Goal: Check status: Check status

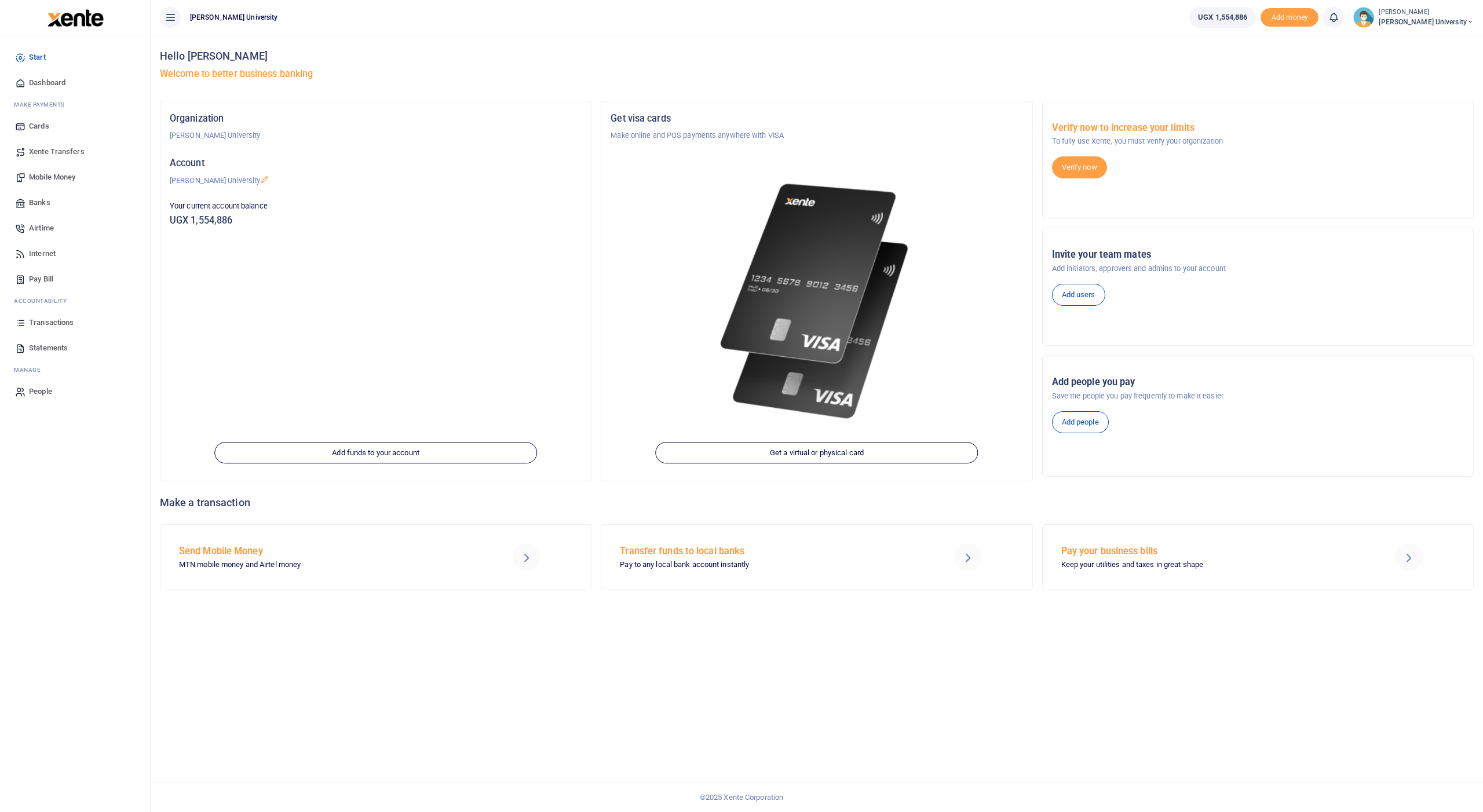
click at [45, 323] on span "Transactions" at bounding box center [51, 322] width 44 height 12
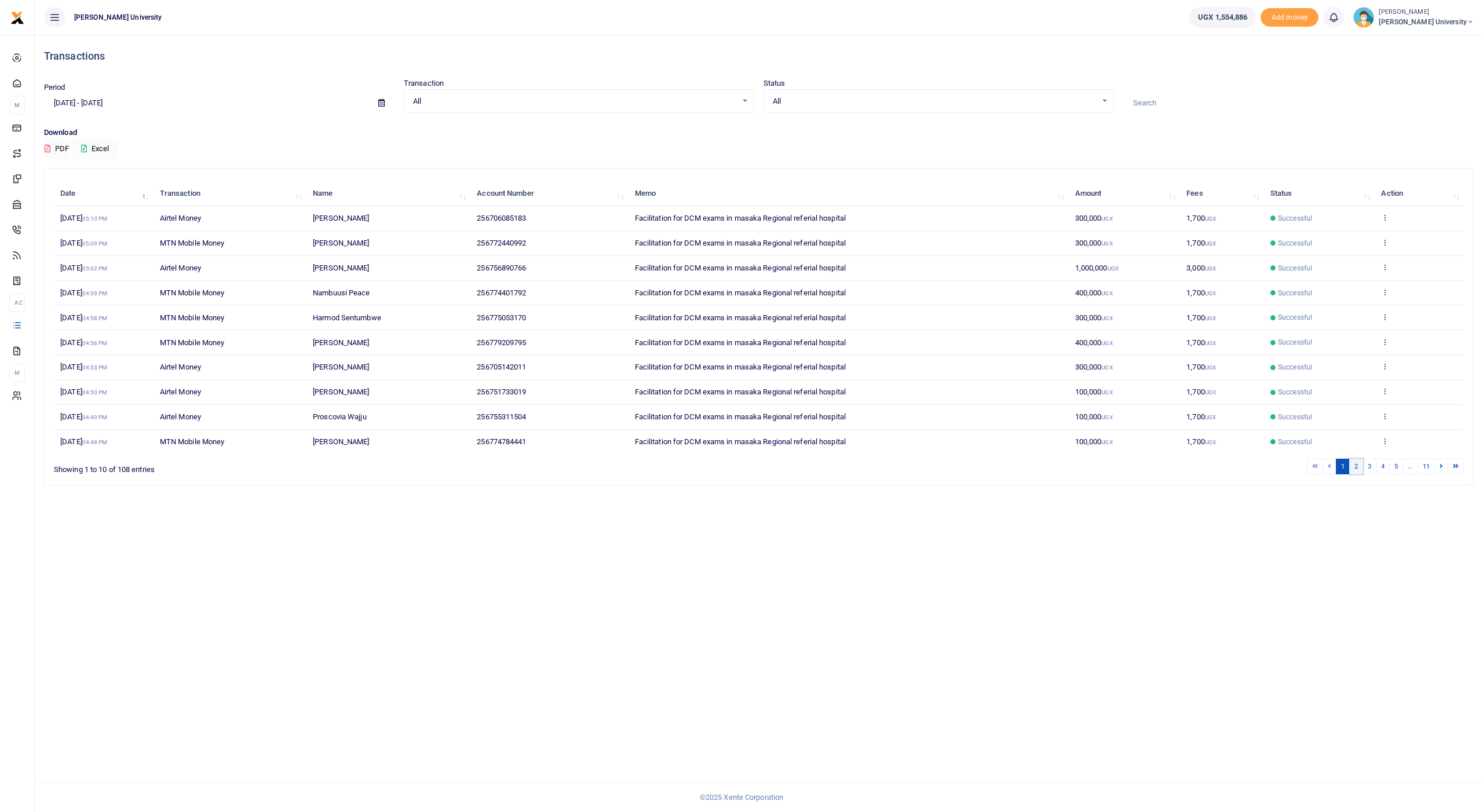
click at [1357, 459] on link "2" at bounding box center [1356, 467] width 14 height 16
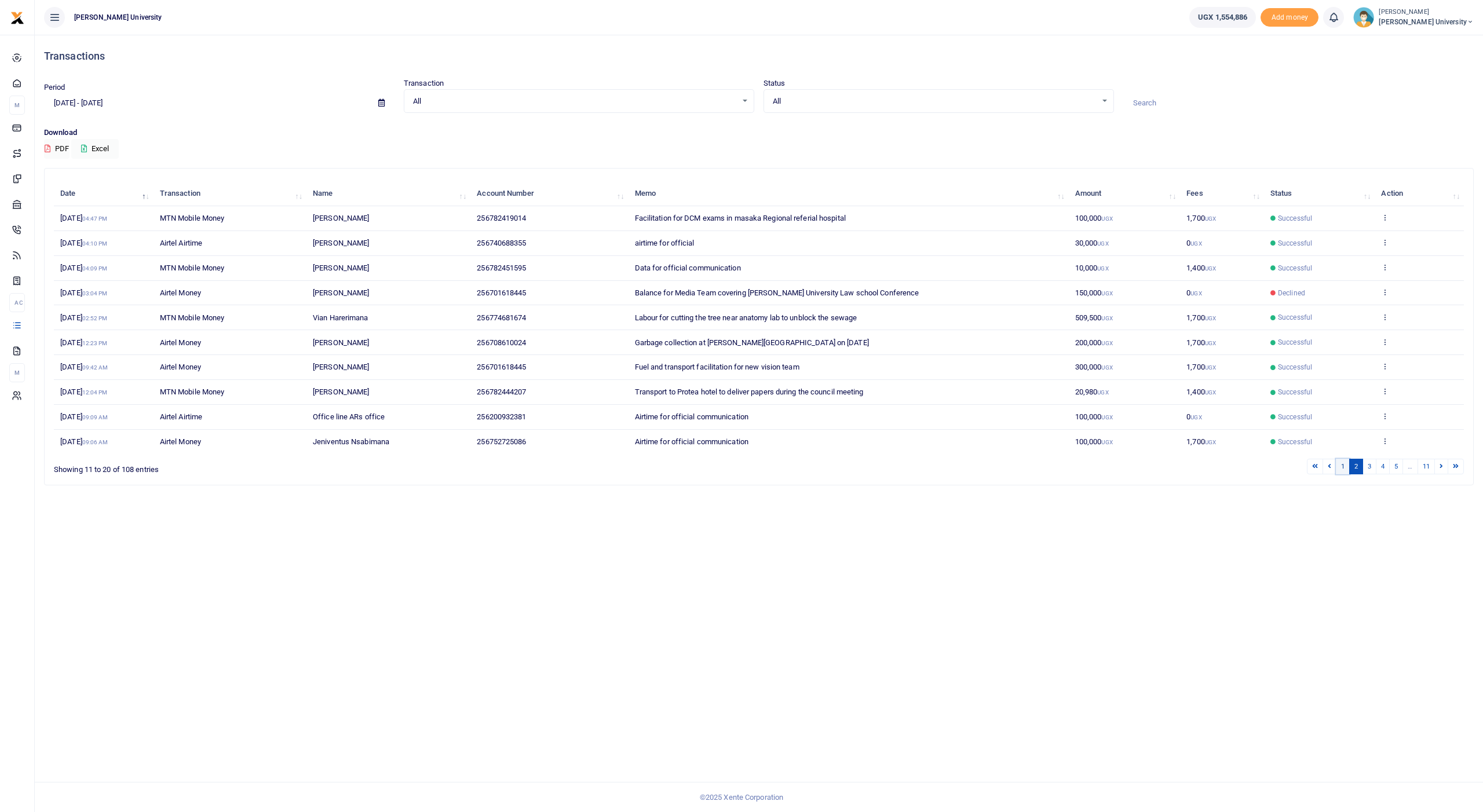
click at [1344, 459] on link "1" at bounding box center [1343, 467] width 14 height 16
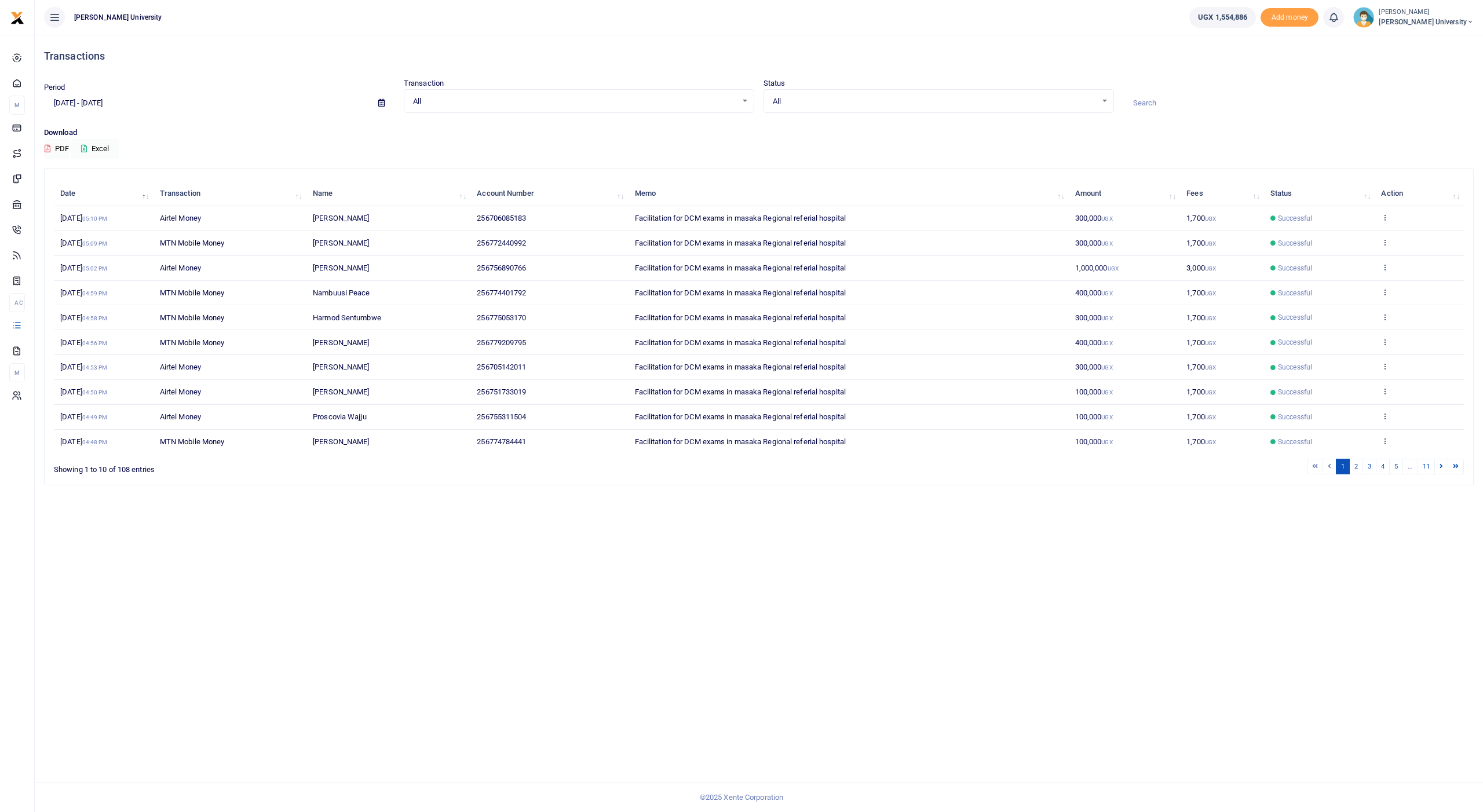
click at [1389, 263] on icon at bounding box center [1385, 267] width 7 height 8
click at [1384, 263] on icon at bounding box center [1385, 267] width 7 height 8
click at [1344, 282] on link "View details" at bounding box center [1343, 286] width 92 height 16
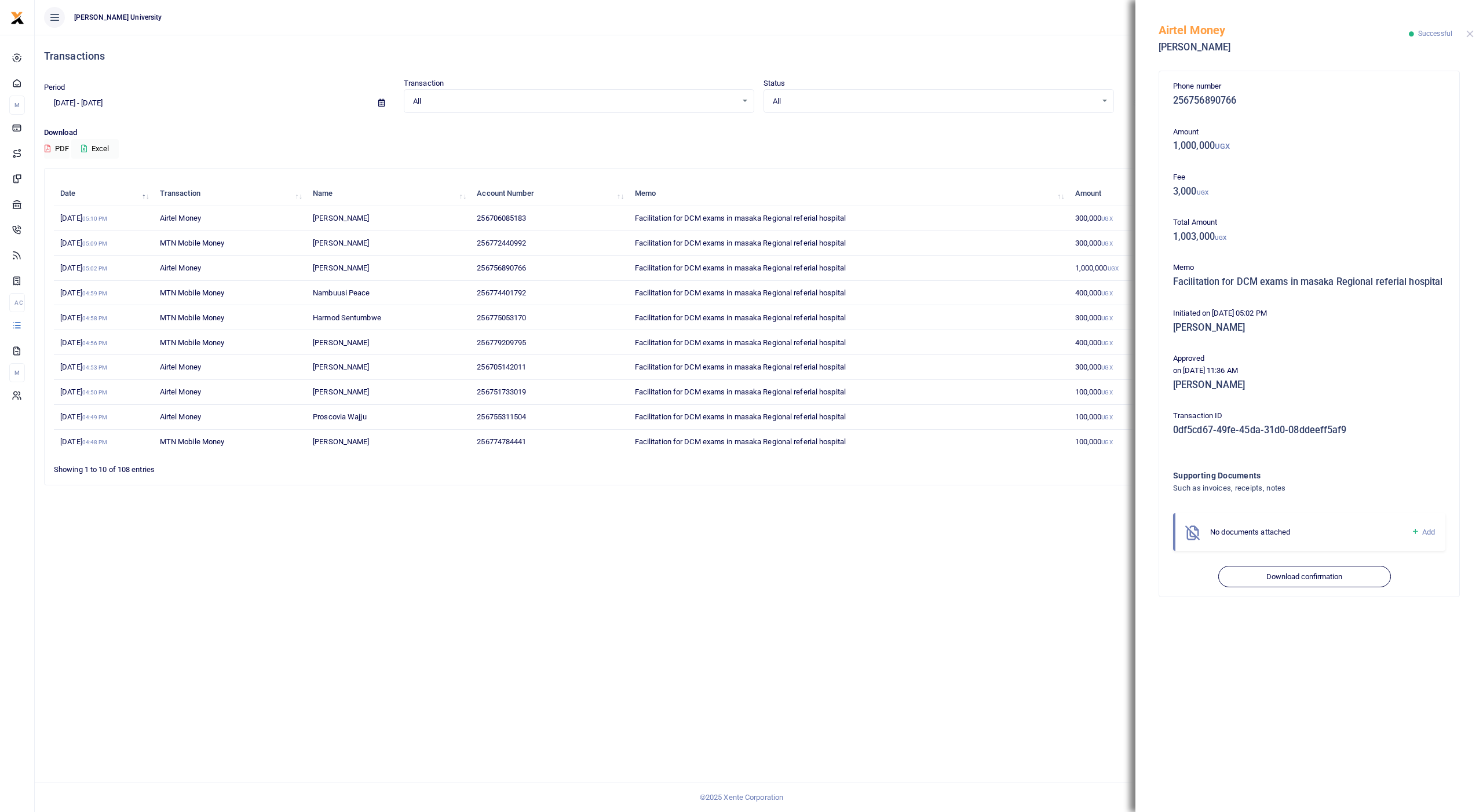
click at [1470, 33] on button "Close" at bounding box center [1470, 34] width 7 height 7
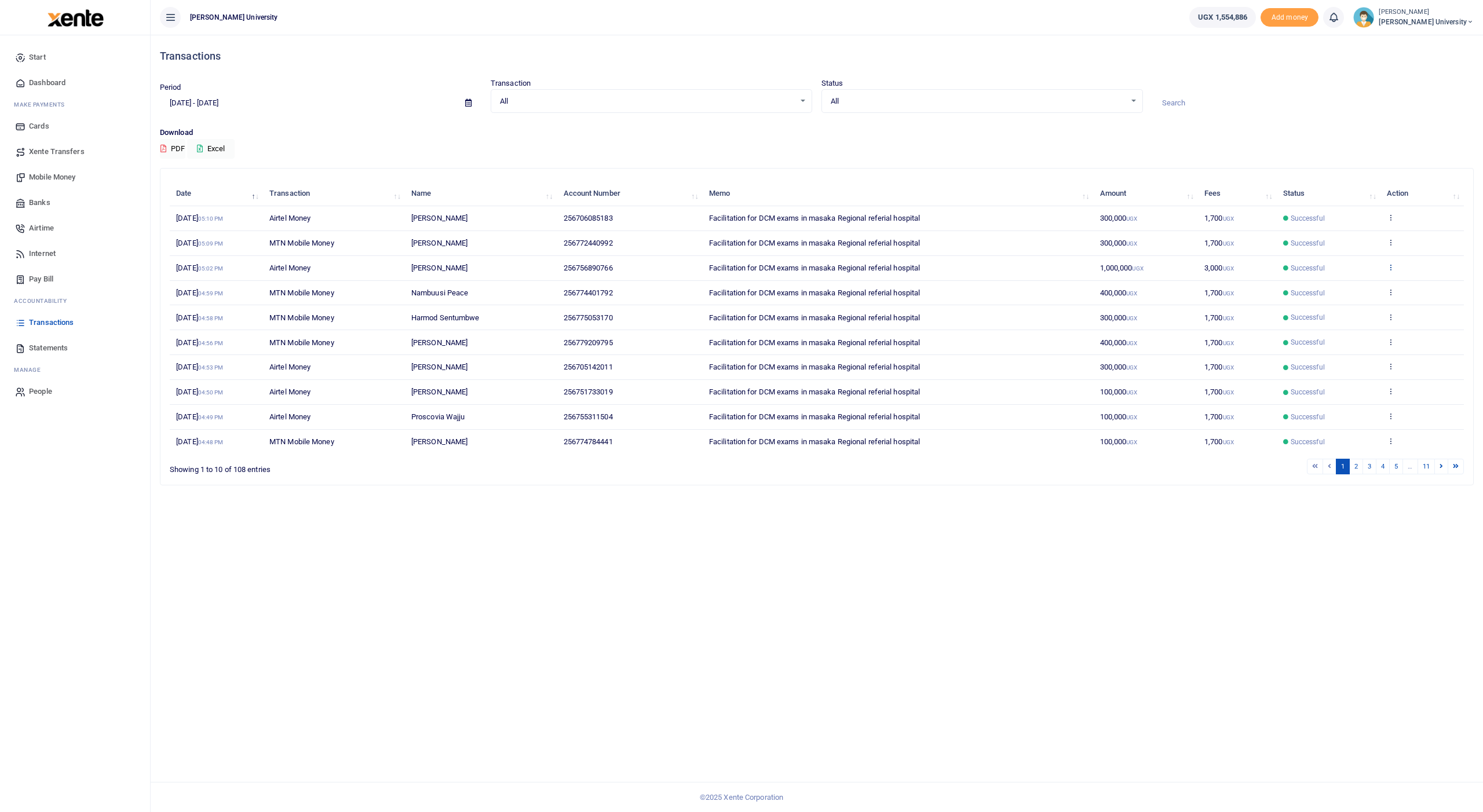
click at [1393, 263] on icon at bounding box center [1391, 267] width 7 height 8
click at [1333, 280] on link "View details" at bounding box center [1348, 286] width 92 height 16
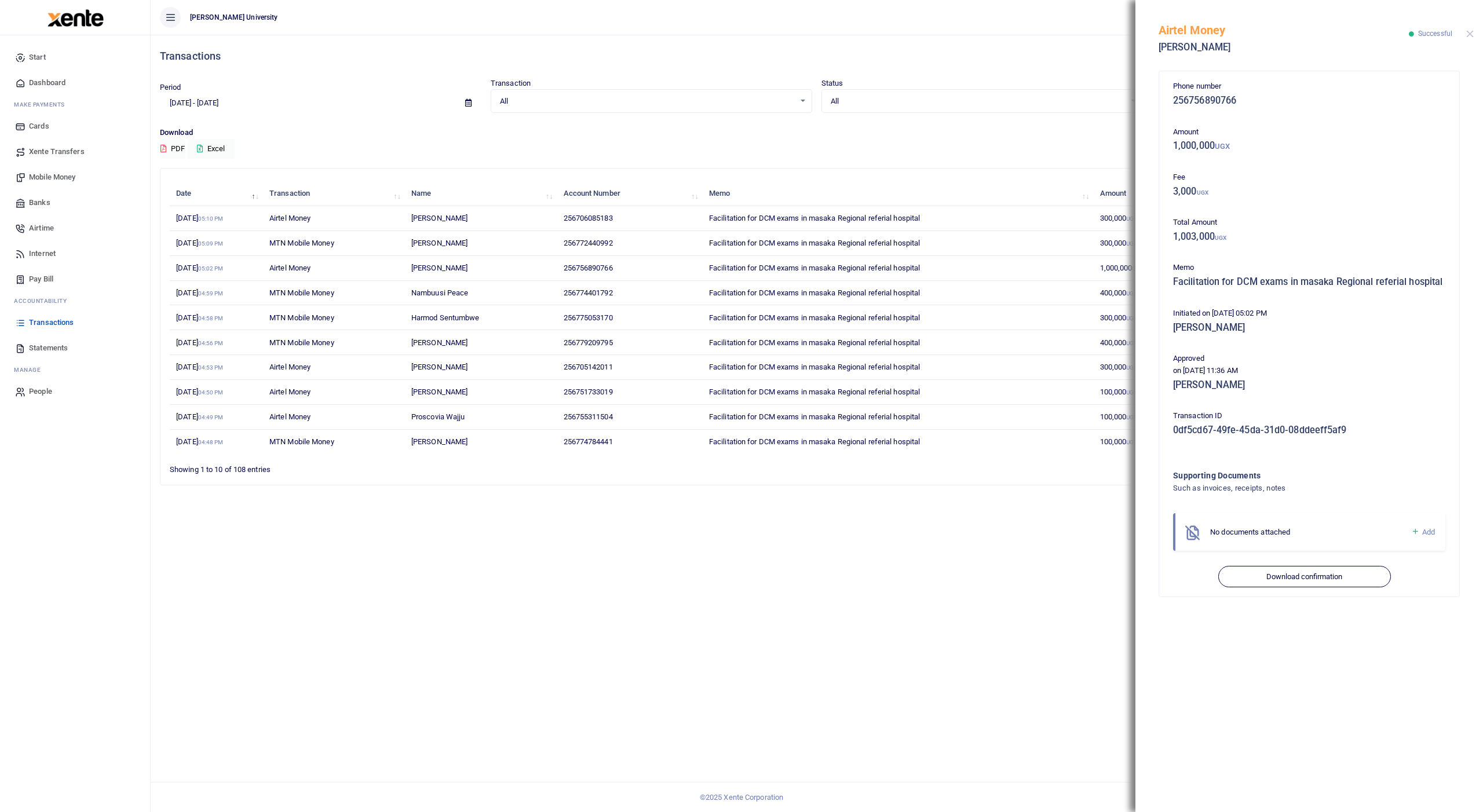
click at [1473, 33] on button "Close" at bounding box center [1470, 34] width 7 height 7
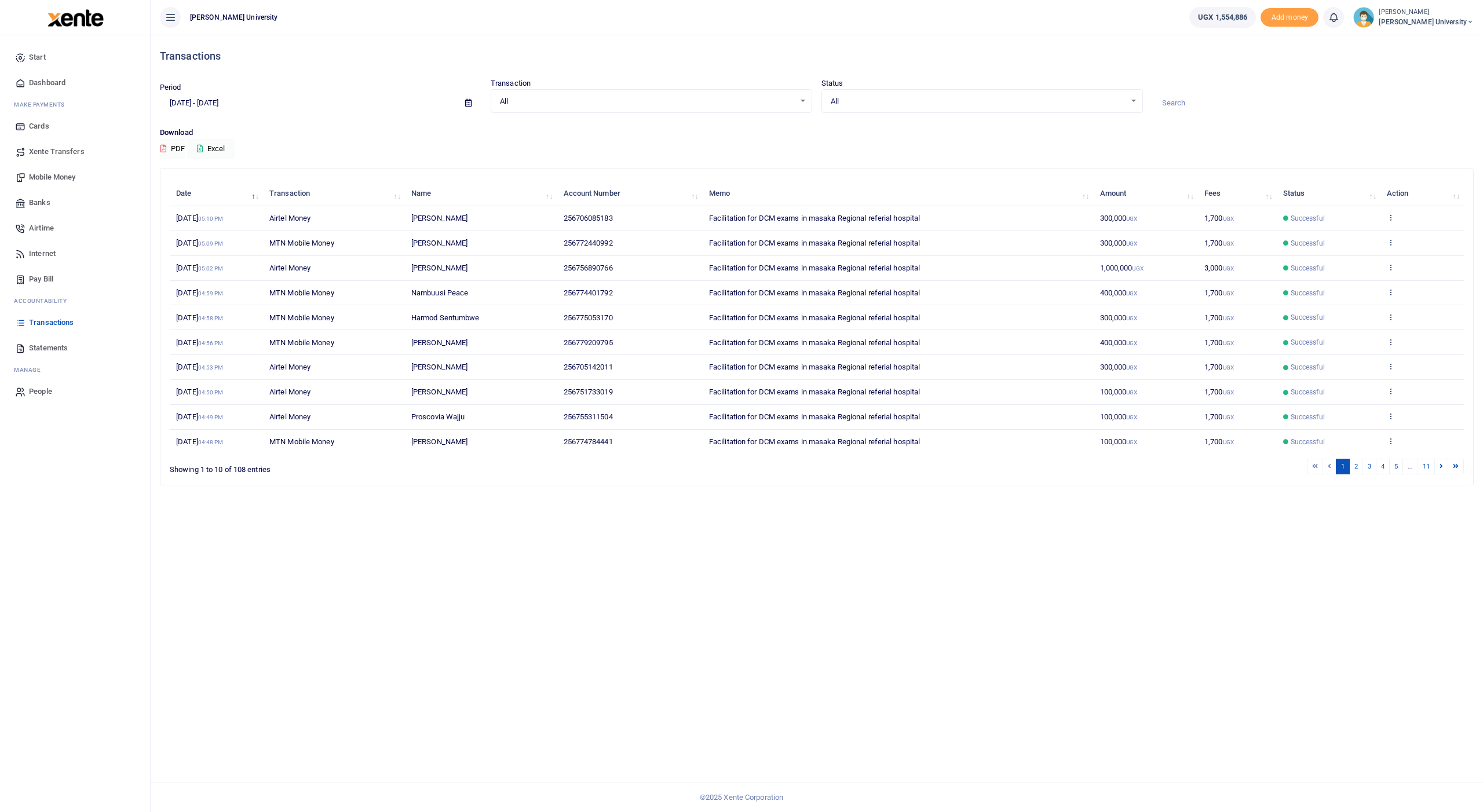
click at [1392, 263] on icon at bounding box center [1391, 267] width 7 height 8
